Goal: Task Accomplishment & Management: Manage account settings

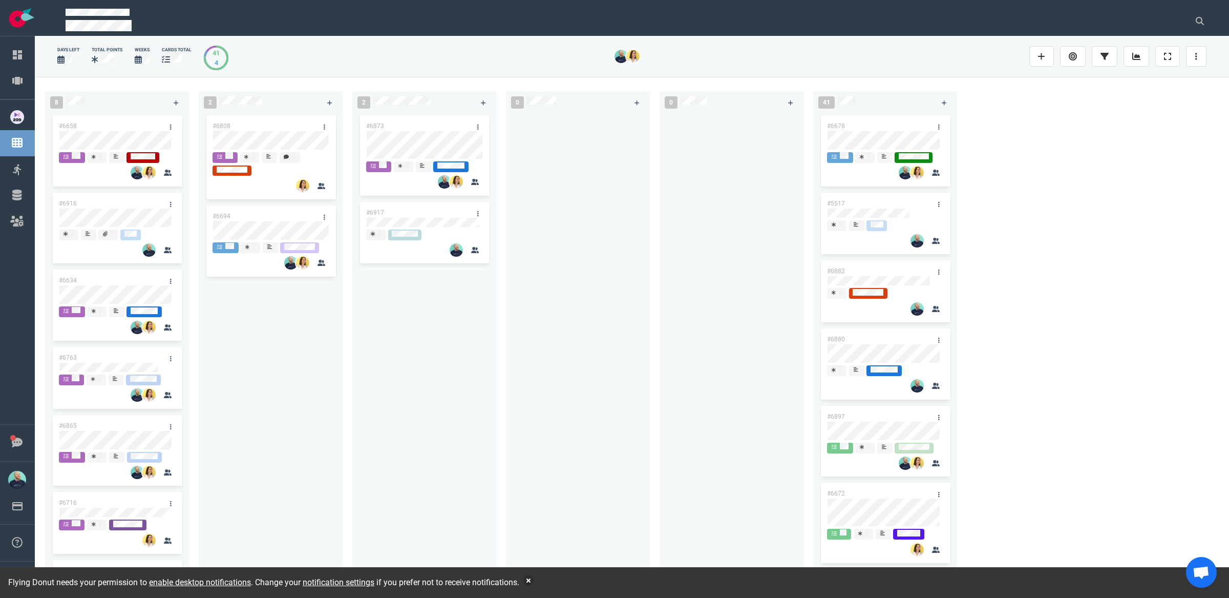
click at [499, 361] on div "2 #6873 #6917" at bounding box center [429, 337] width 154 height 504
click at [534, 580] on button "button" at bounding box center [528, 580] width 10 height 10
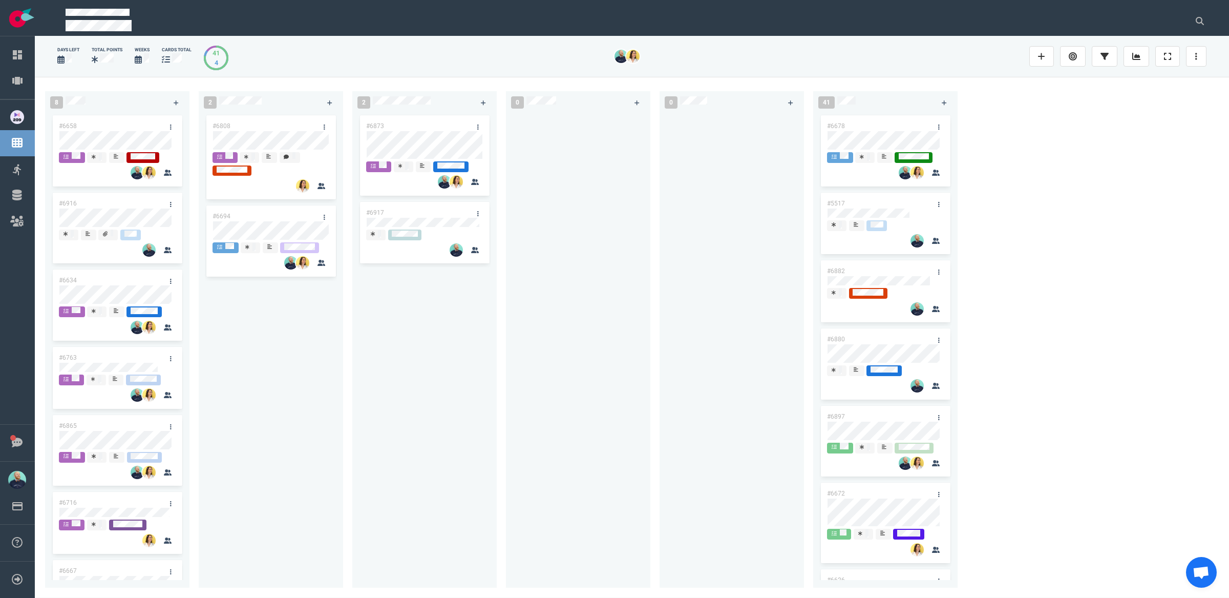
click at [511, 400] on div at bounding box center [578, 346] width 144 height 467
click at [263, 412] on div "#6808 #6694" at bounding box center [271, 344] width 132 height 462
click at [268, 358] on div "#6808 #6694" at bounding box center [271, 344] width 132 height 462
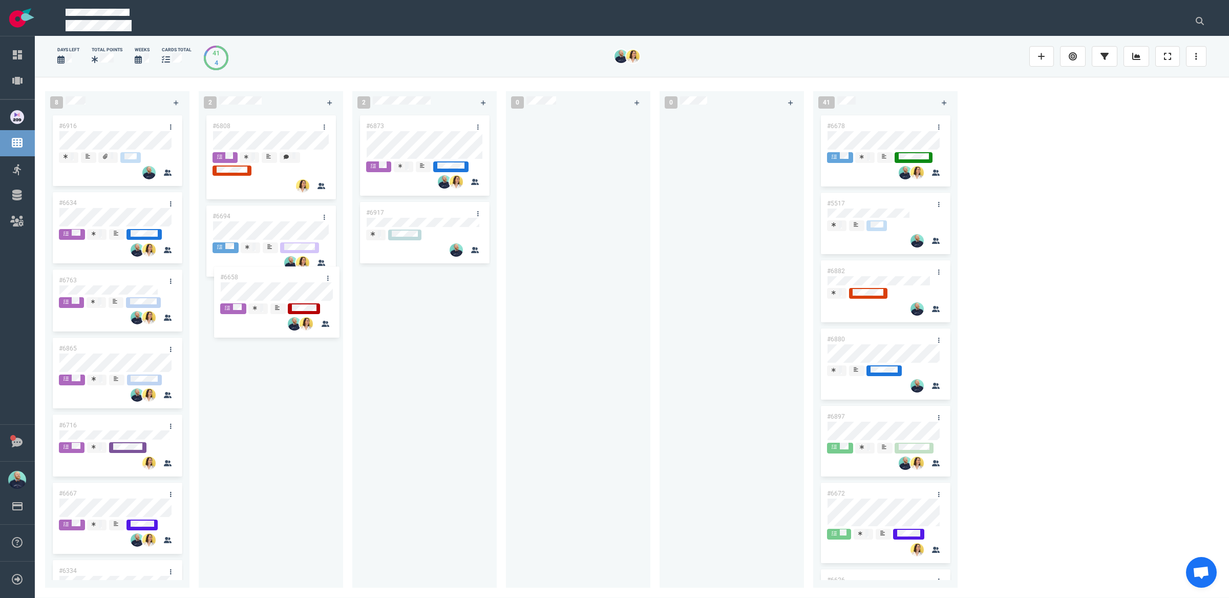
click at [258, 285] on div "8 #6658 #6916 #6634 #6763 #6865 #6716 #6667 #6334 #6658 2 #6808 #6694 2 #6873 #…" at bounding box center [632, 337] width 1194 height 520
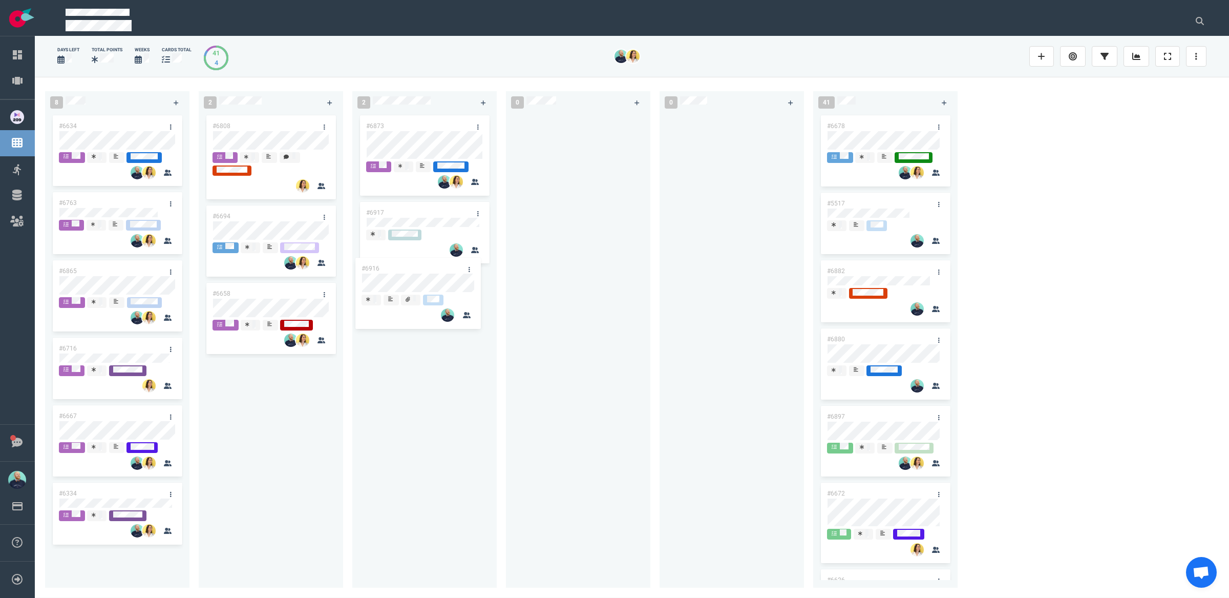
click at [414, 280] on div "8 #6916 #6634 #6763 #6865 #6716 #6667 #6334 #6916 2 #6808 #6694 #6658 2 #6873 #…" at bounding box center [632, 337] width 1194 height 520
click at [429, 396] on div "#6873 #6917" at bounding box center [424, 344] width 132 height 462
click at [416, 130] on div "#6873" at bounding box center [415, 126] width 110 height 22
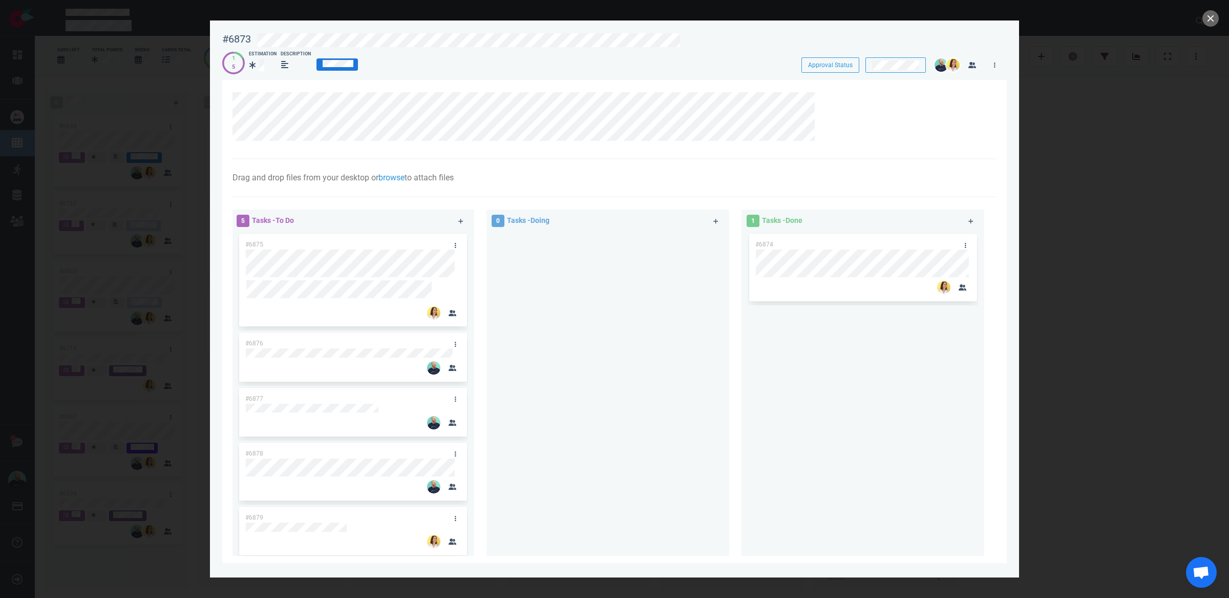
click at [600, 411] on div at bounding box center [608, 389] width 230 height 316
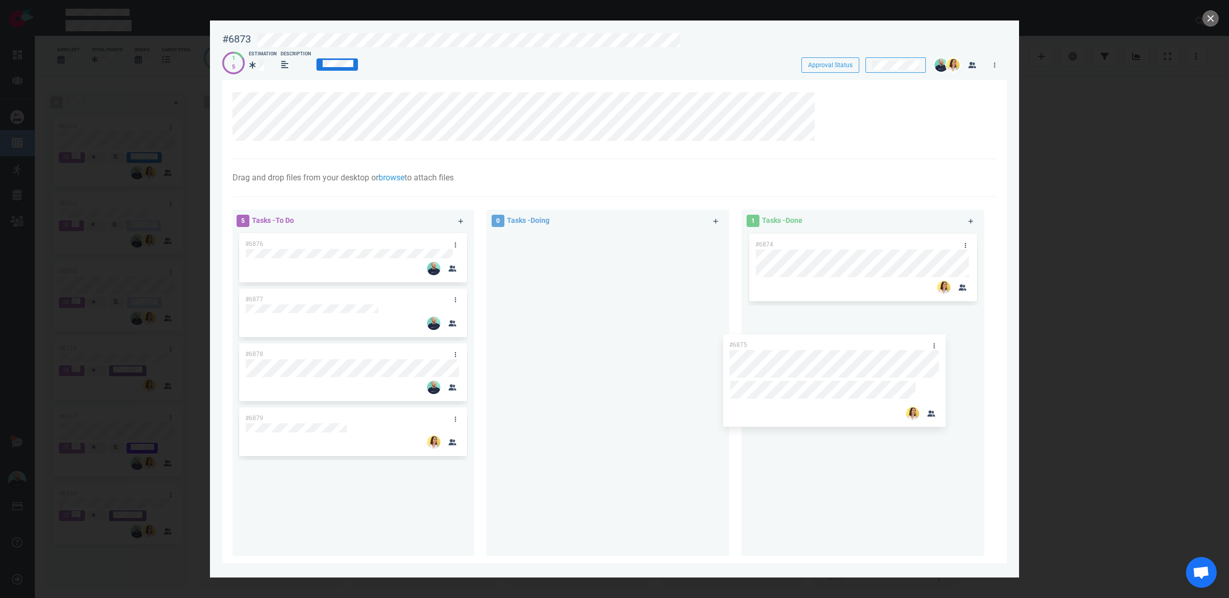
drag, startPoint x: 344, startPoint y: 255, endPoint x: 837, endPoint y: 351, distance: 502.1
click at [816, 337] on div "5 Tasks - To Do #6875 #6876 #6877 #6878 #6879 #6875 0 Tasks - Doing 1 Tasks - D…" at bounding box center [611, 384] width 770 height 362
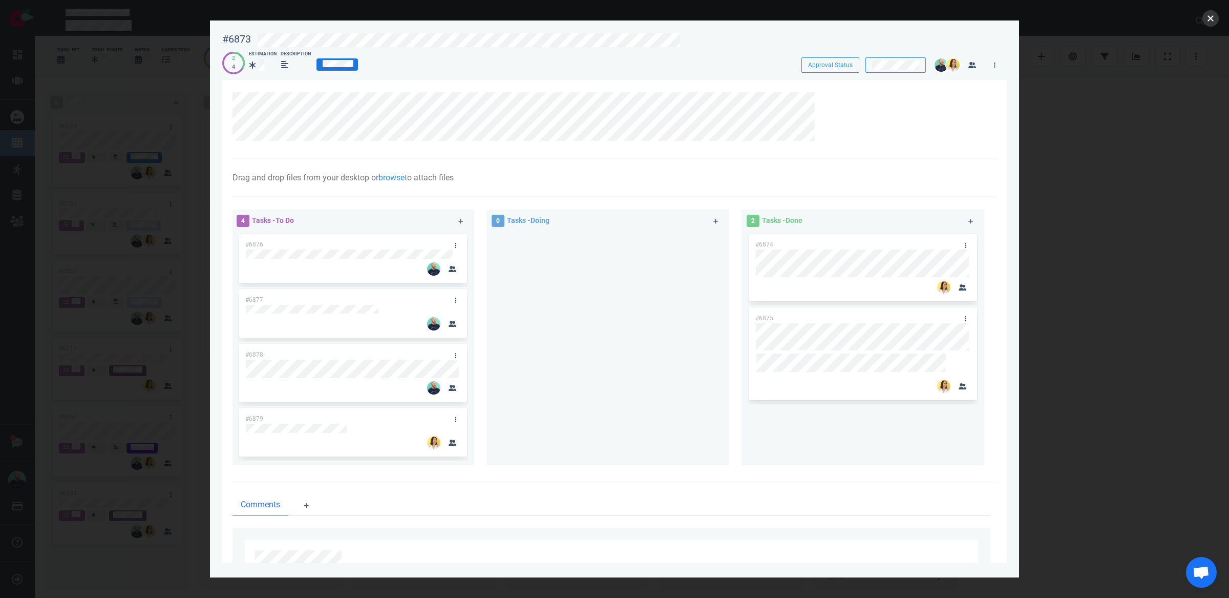
click at [1203, 22] on button "close" at bounding box center [1210, 18] width 16 height 16
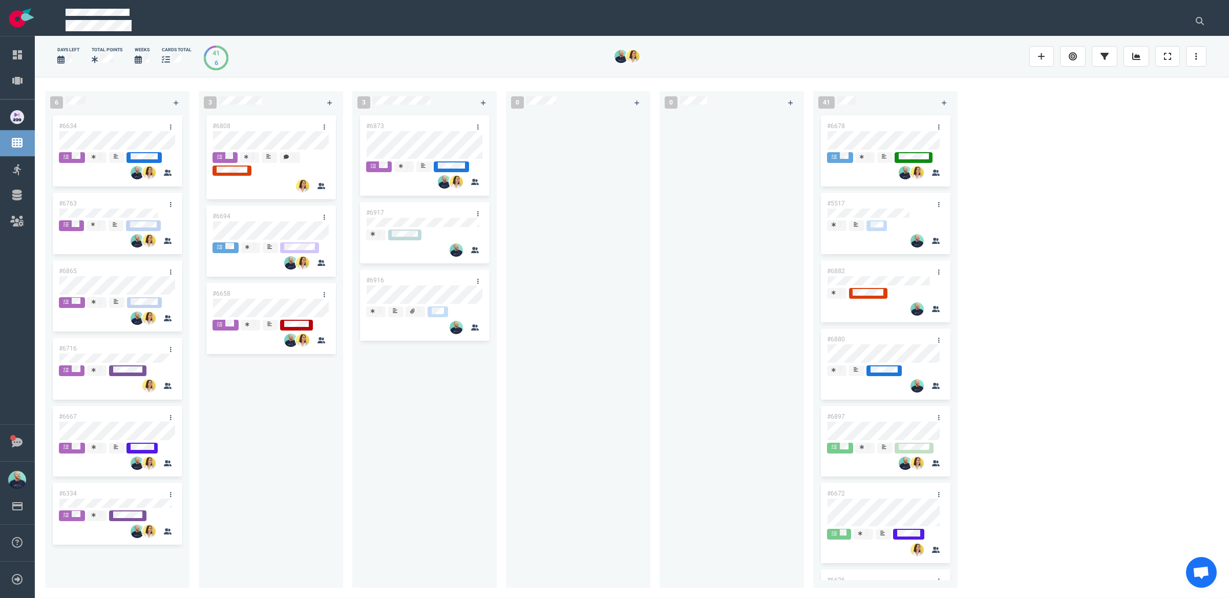
click at [626, 323] on div at bounding box center [578, 344] width 132 height 462
click at [386, 426] on div "#6873 #6917 #6916" at bounding box center [424, 344] width 132 height 462
click at [381, 376] on div "#6873 #6917 #6916" at bounding box center [424, 344] width 132 height 462
click at [383, 160] on div "#6873 #6917 #6916" at bounding box center [424, 344] width 132 height 462
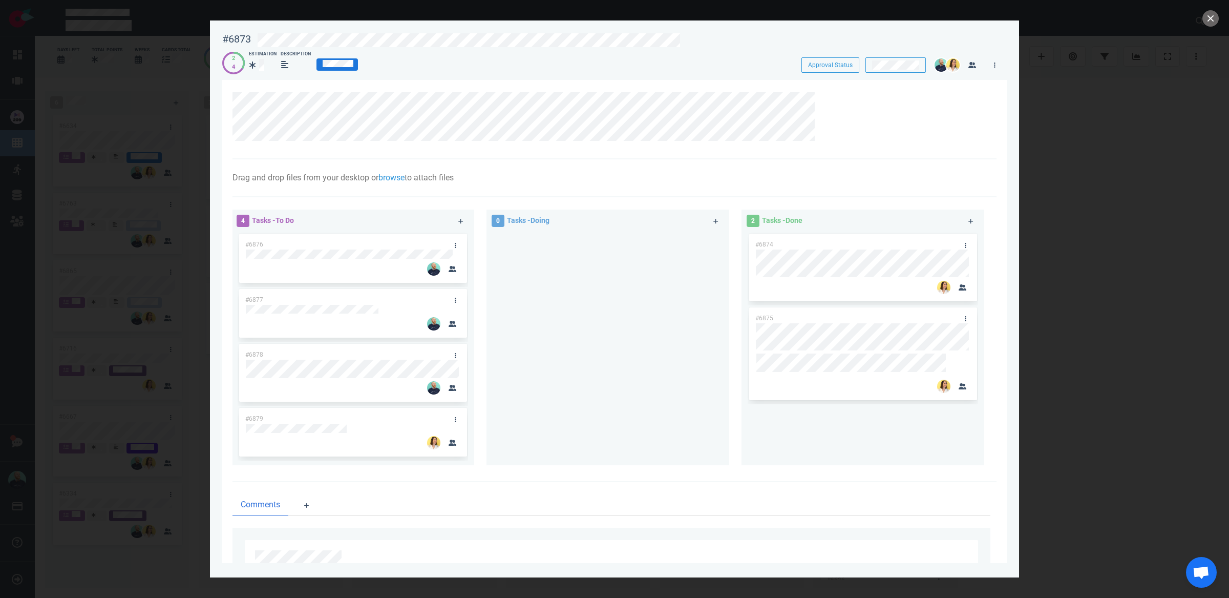
click at [618, 388] on div at bounding box center [608, 343] width 230 height 225
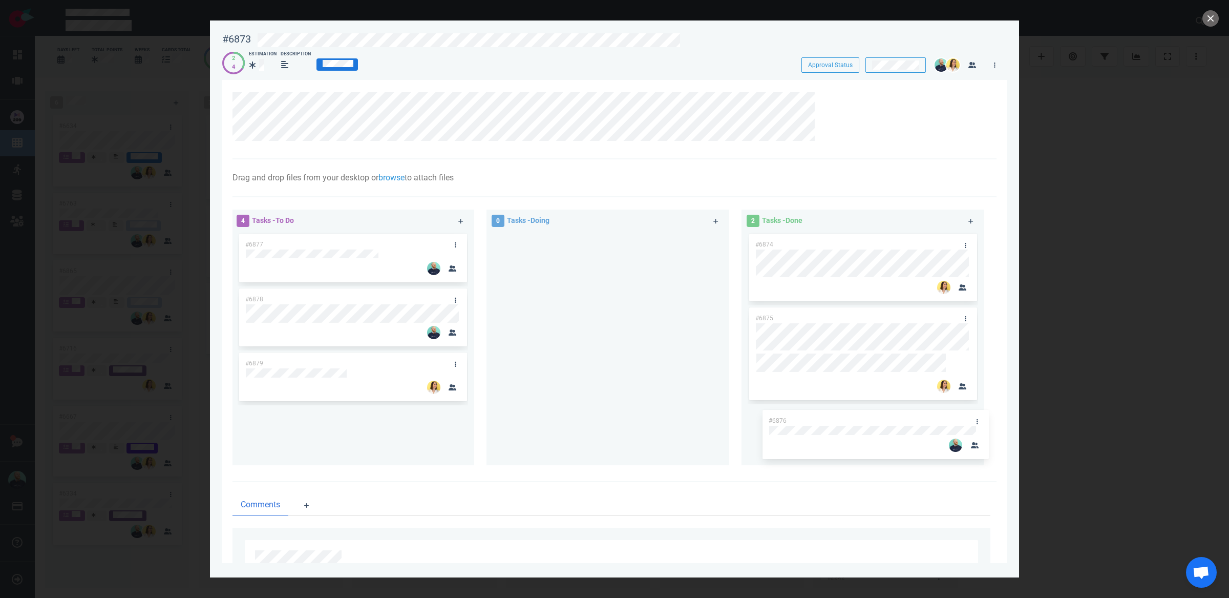
drag, startPoint x: 382, startPoint y: 241, endPoint x: 892, endPoint y: 403, distance: 535.6
click at [905, 418] on div "4 Tasks - To Do #6876 #6877 #6878 #6879 #6876 0 Tasks - Doing 2 Tasks - Done #6…" at bounding box center [611, 338] width 770 height 271
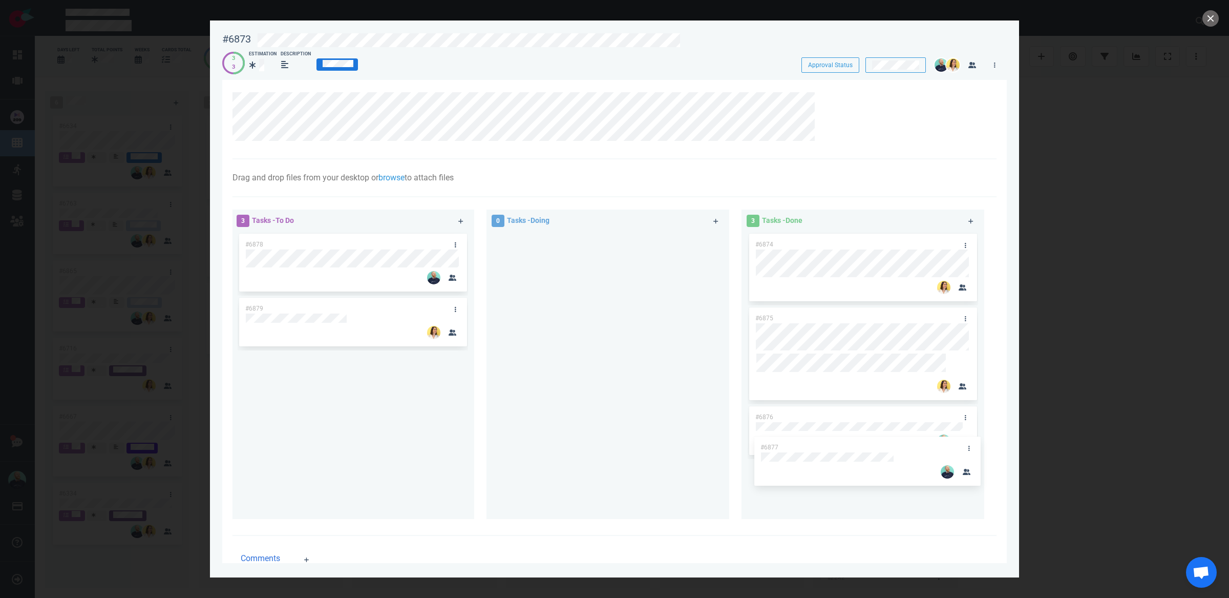
drag, startPoint x: 438, startPoint y: 269, endPoint x: 894, endPoint y: 451, distance: 490.7
click at [893, 449] on div "3 Tasks - To Do #6877 #6878 #6879 #6877 0 Tasks - Doing 3 Tasks - Done #6874 #6…" at bounding box center [611, 365] width 770 height 325
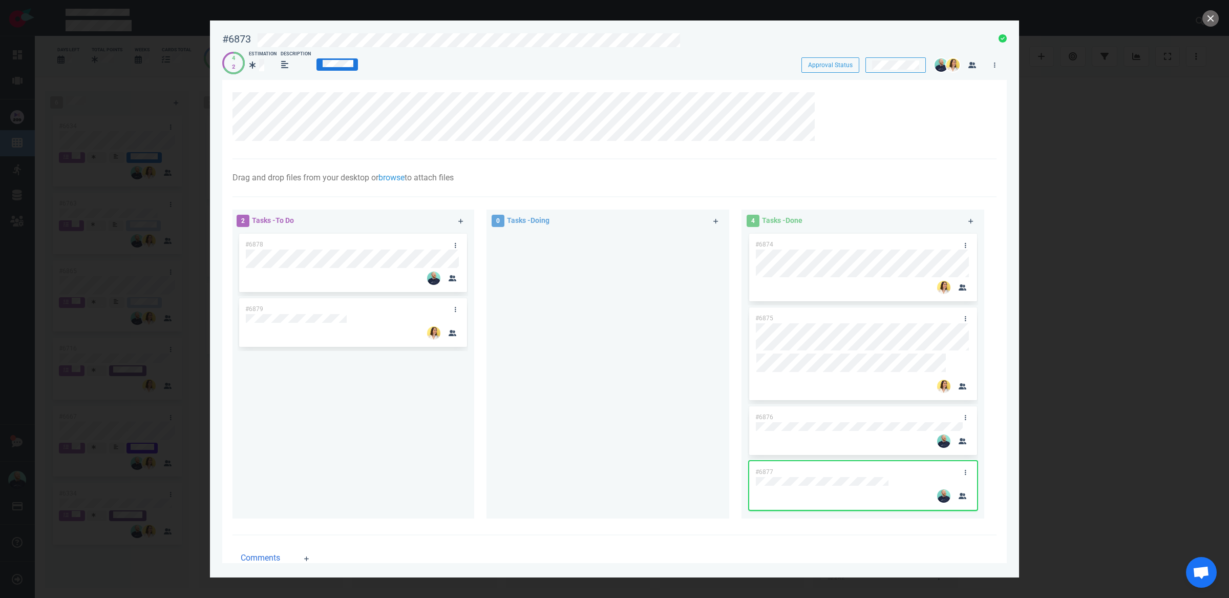
click at [617, 398] on div at bounding box center [608, 370] width 230 height 278
click at [530, 325] on div at bounding box center [608, 370] width 230 height 278
click at [1218, 19] on button "close" at bounding box center [1210, 18] width 16 height 16
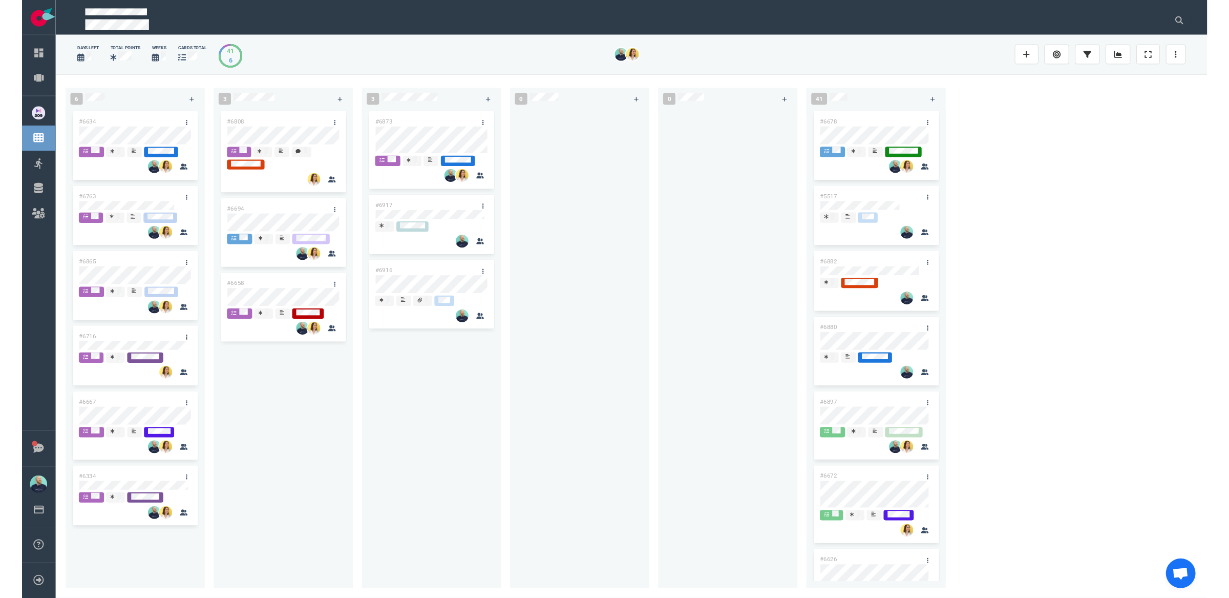
scroll to position [359, 0]
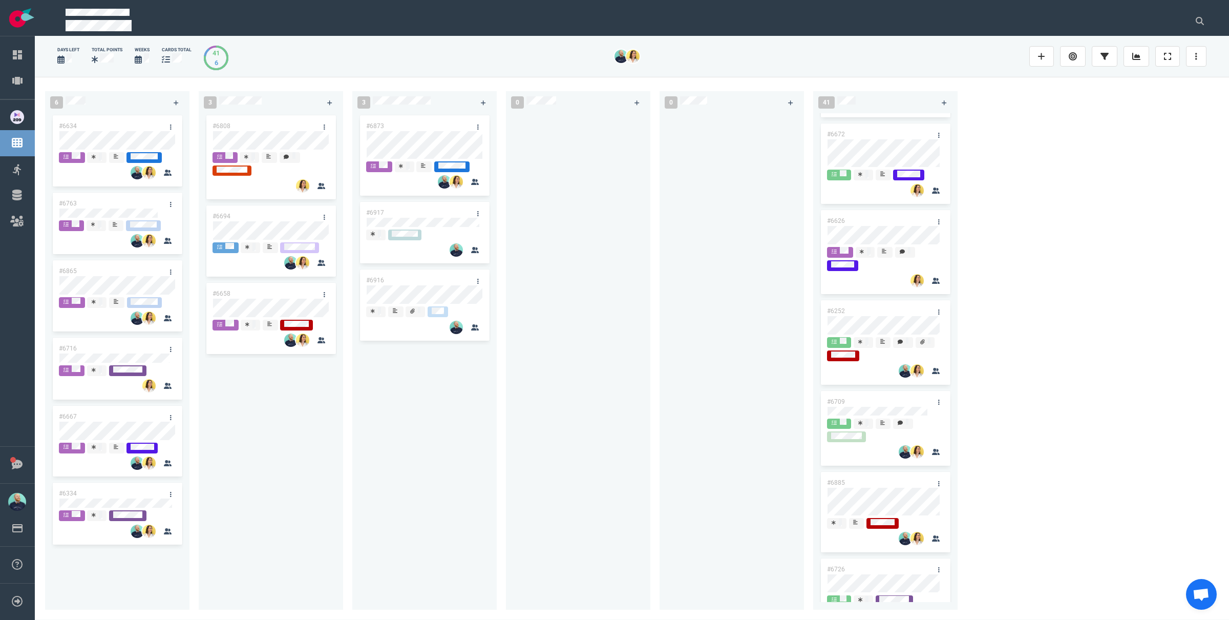
click at [600, 462] on div at bounding box center [578, 355] width 132 height 484
click at [525, 236] on div at bounding box center [578, 355] width 132 height 484
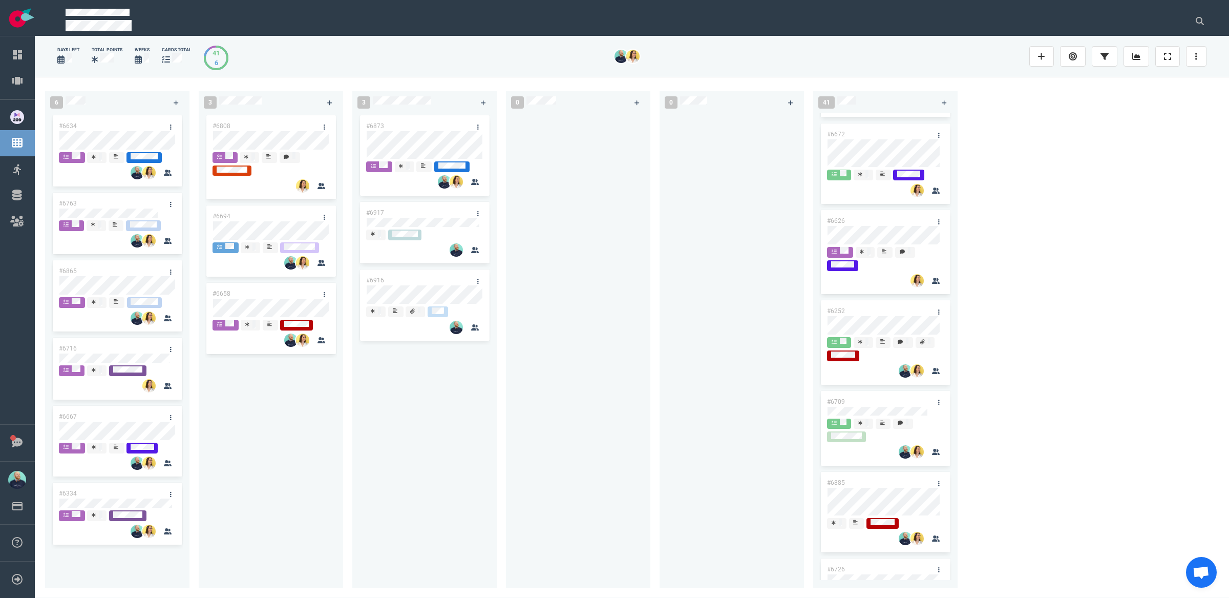
click at [612, 433] on div at bounding box center [578, 344] width 132 height 462
click at [277, 543] on div "#6808 #6694 #6658" at bounding box center [271, 344] width 132 height 462
